Goal: Task Accomplishment & Management: Use online tool/utility

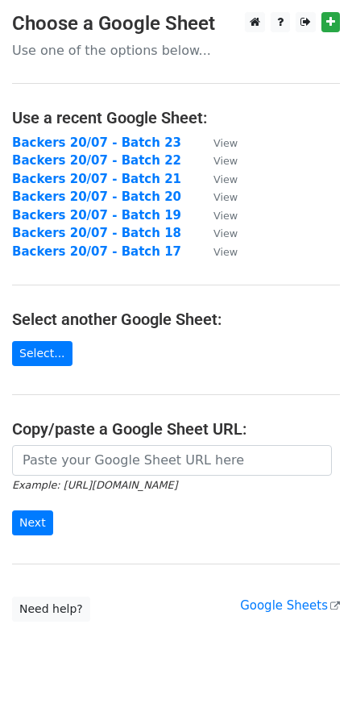
click at [52, 360] on link "Select..." at bounding box center [42, 353] width 60 height 25
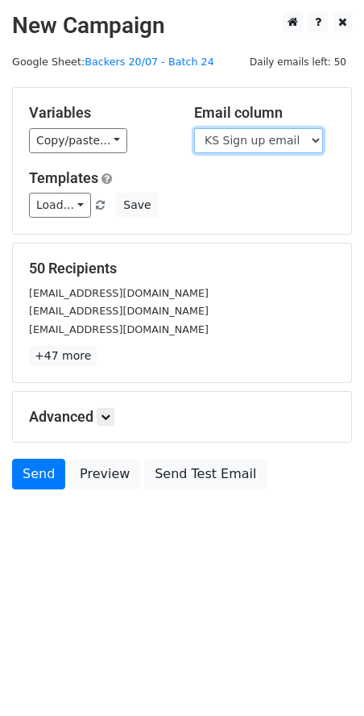
click at [264, 139] on select "Scheduled Backer Number Backer UID Backer Name KS Sign up email Reward Title Bi…" at bounding box center [258, 140] width 129 height 25
select select "Email"
click at [194, 128] on select "Scheduled Backer Number Backer UID Backer Name KS Sign up email Reward Title Bi…" at bounding box center [258, 140] width 129 height 25
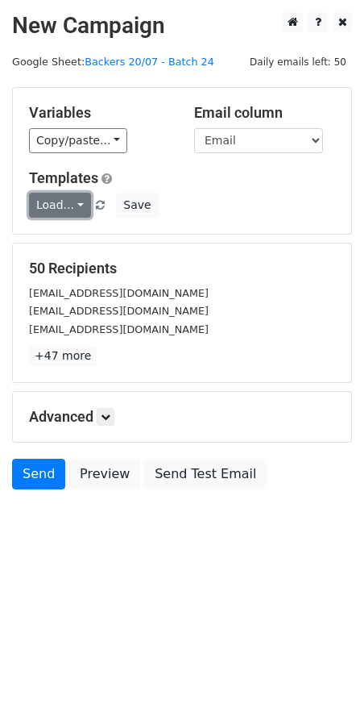
click at [69, 209] on link "Load..." at bounding box center [60, 205] width 62 height 25
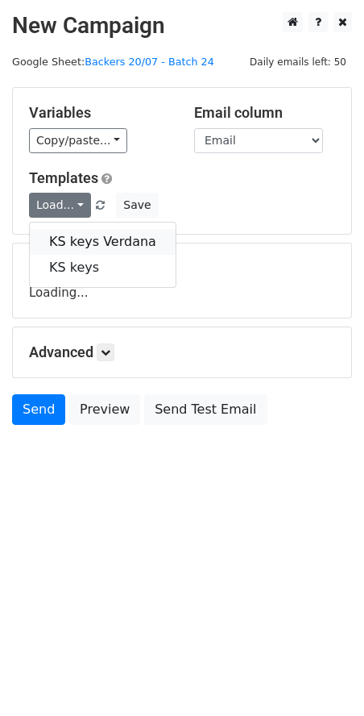
click at [69, 237] on link "KS keys Verdana" at bounding box center [103, 242] width 146 height 26
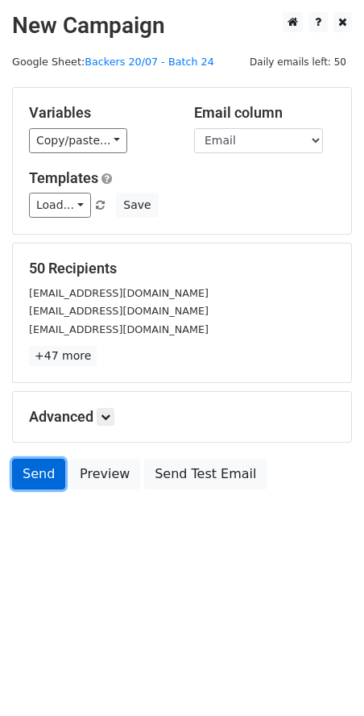
click at [45, 468] on link "Send" at bounding box center [38, 474] width 53 height 31
